Goal: Information Seeking & Learning: Learn about a topic

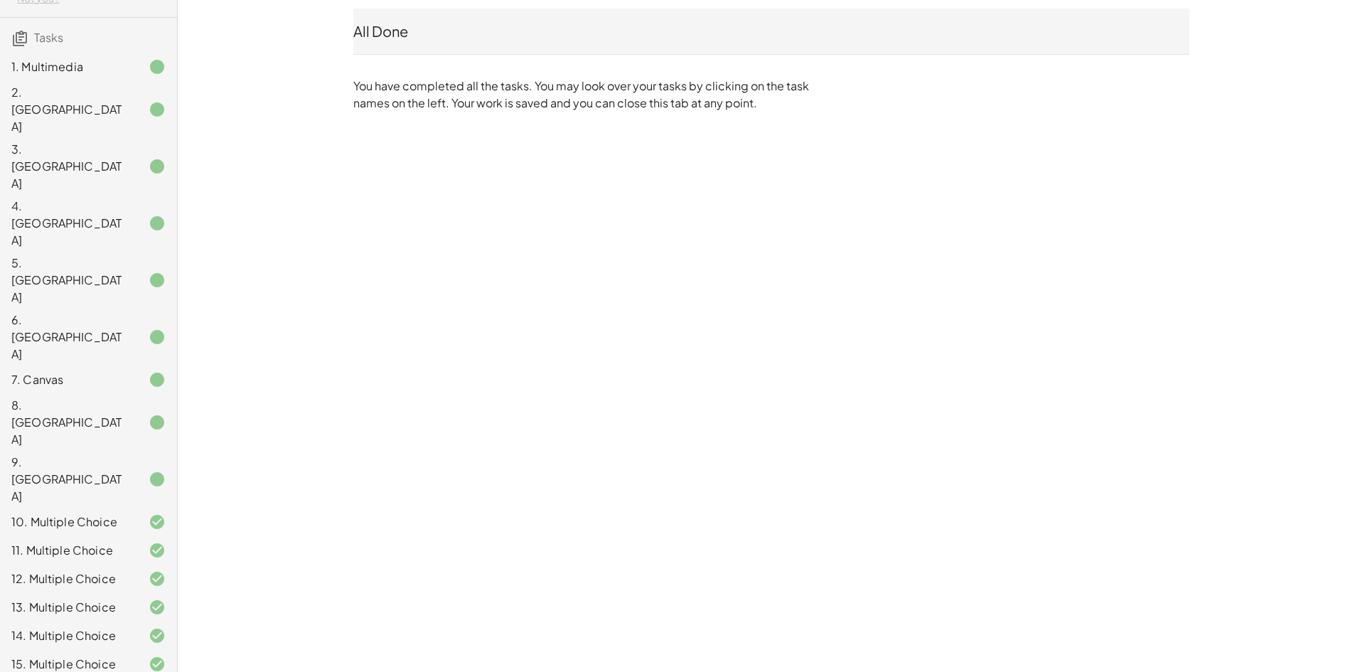
scroll to position [268, 0]
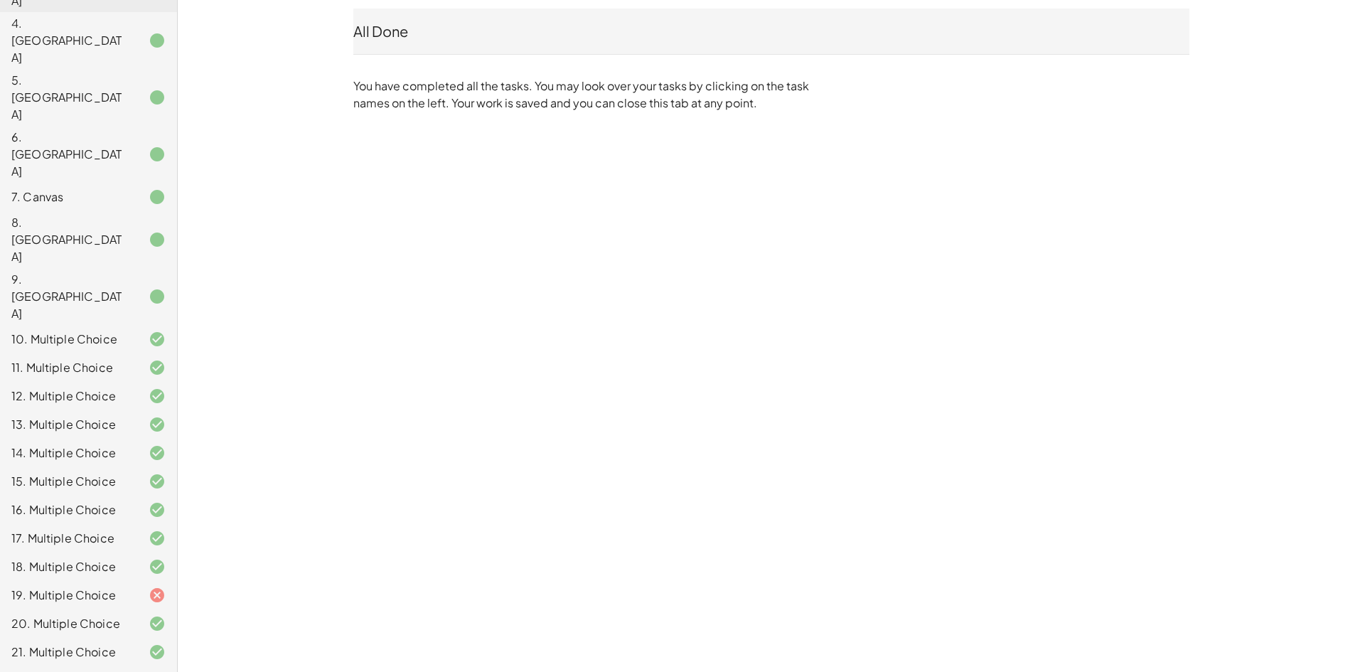
click at [114, 586] on div "19. Multiple Choice" at bounding box center [68, 594] width 114 height 17
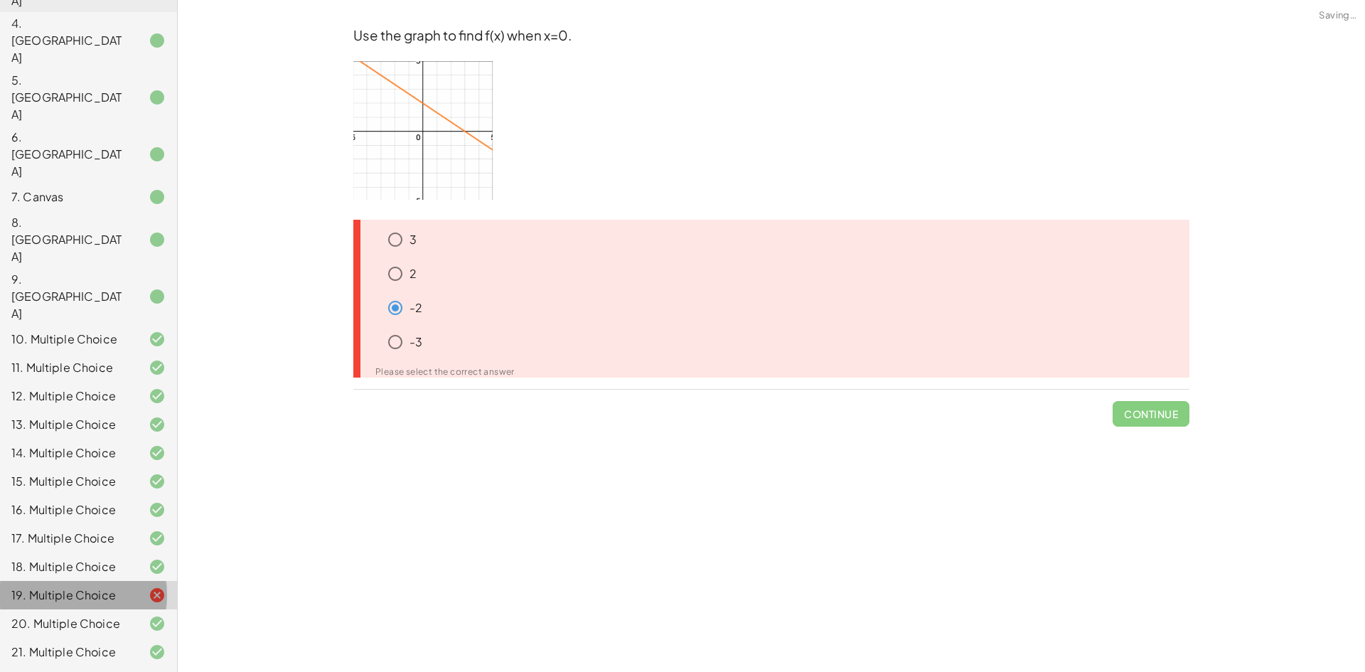
click at [380, 352] on div "-3" at bounding box center [776, 345] width 825 height 34
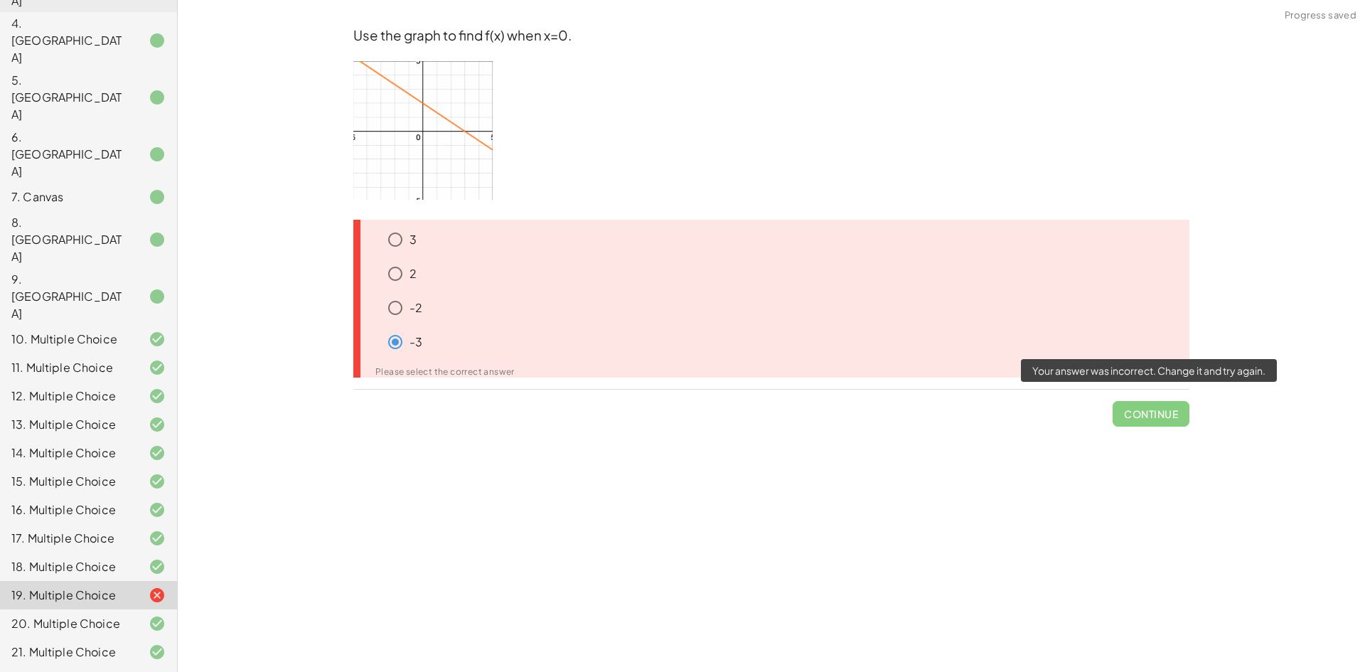
click at [1139, 407] on span "Continue" at bounding box center [1150, 408] width 77 height 37
click at [1136, 416] on span "Continue" at bounding box center [1150, 408] width 77 height 37
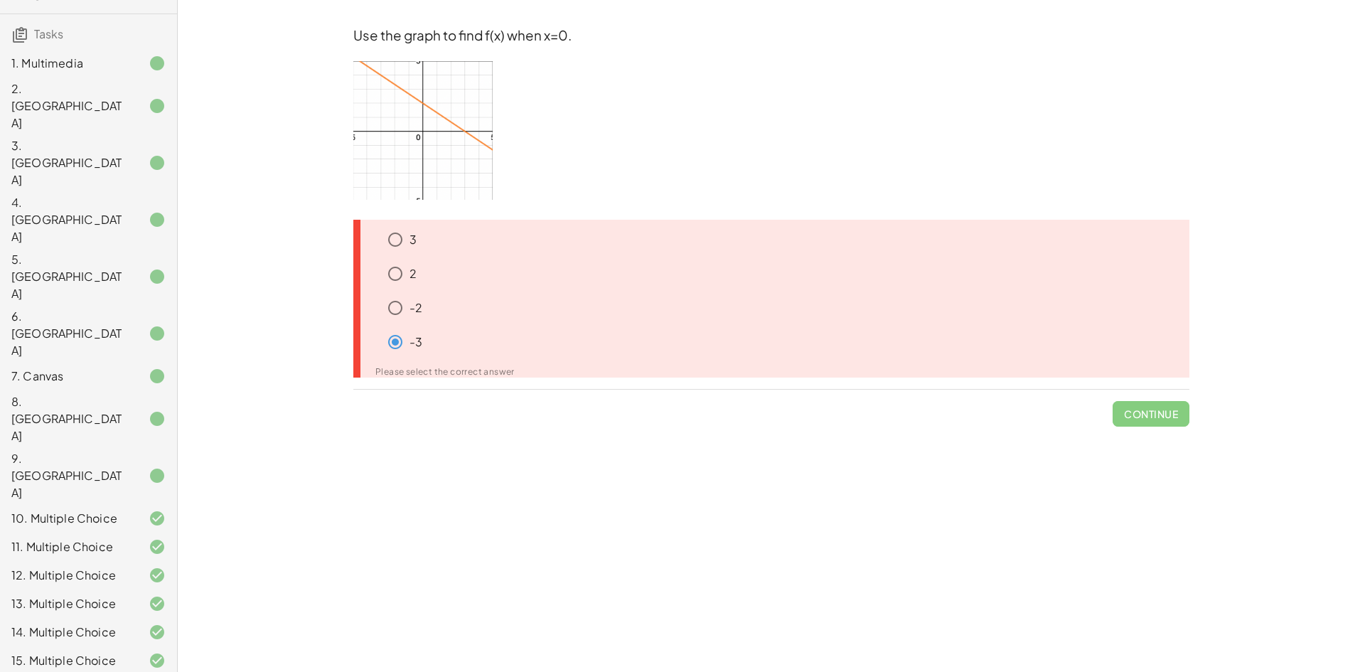
scroll to position [0, 0]
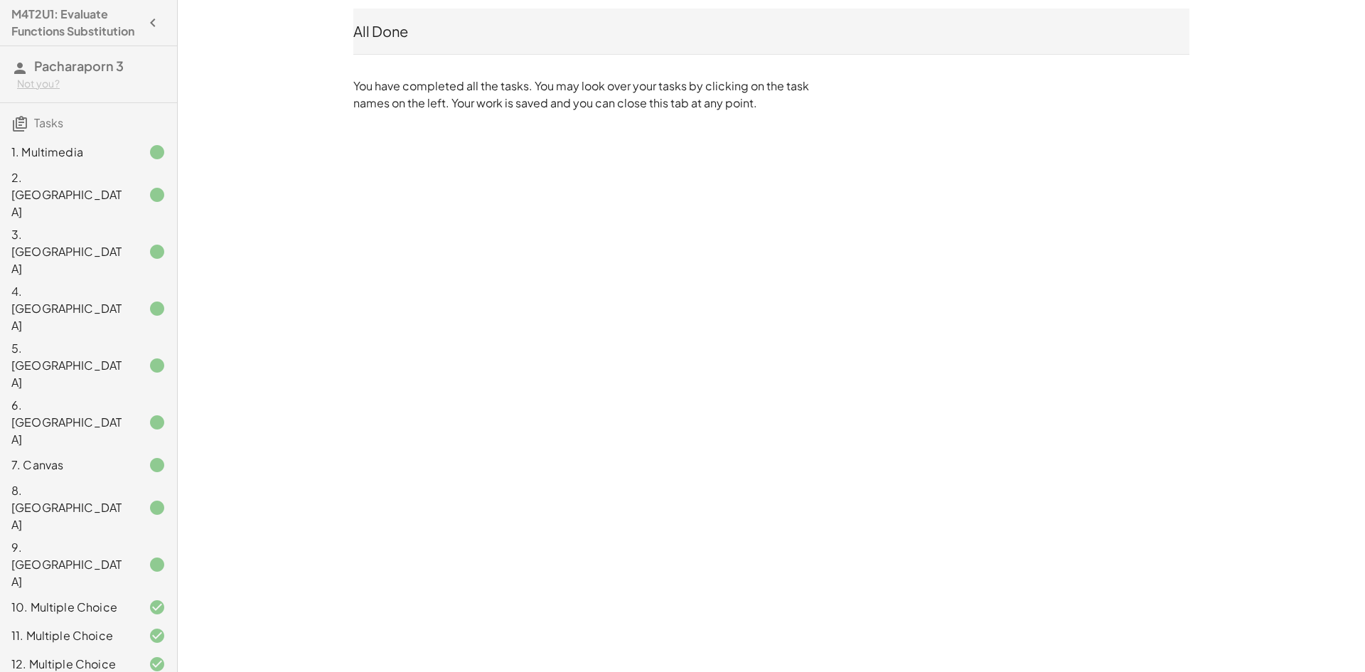
click at [128, 38] on h4 "M4T2U1: Evaluate Functions Substitution" at bounding box center [75, 23] width 129 height 34
click at [144, 31] on icon "button" at bounding box center [152, 22] width 17 height 17
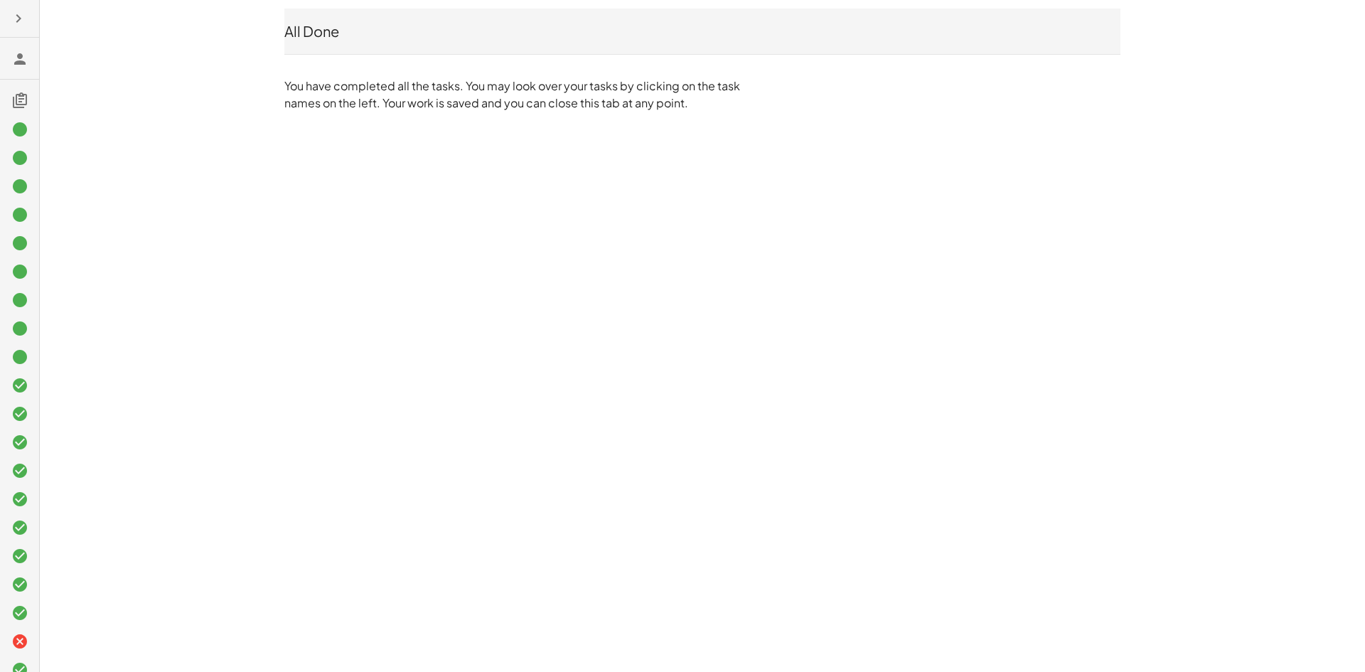
click at [12, 63] on icon at bounding box center [19, 58] width 17 height 17
click at [26, 107] on icon at bounding box center [19, 100] width 17 height 17
click at [21, 106] on icon at bounding box center [19, 100] width 17 height 17
click at [14, 8] on button "button" at bounding box center [19, 19] width 26 height 26
